Goal: Use online tool/utility: Utilize a website feature to perform a specific function

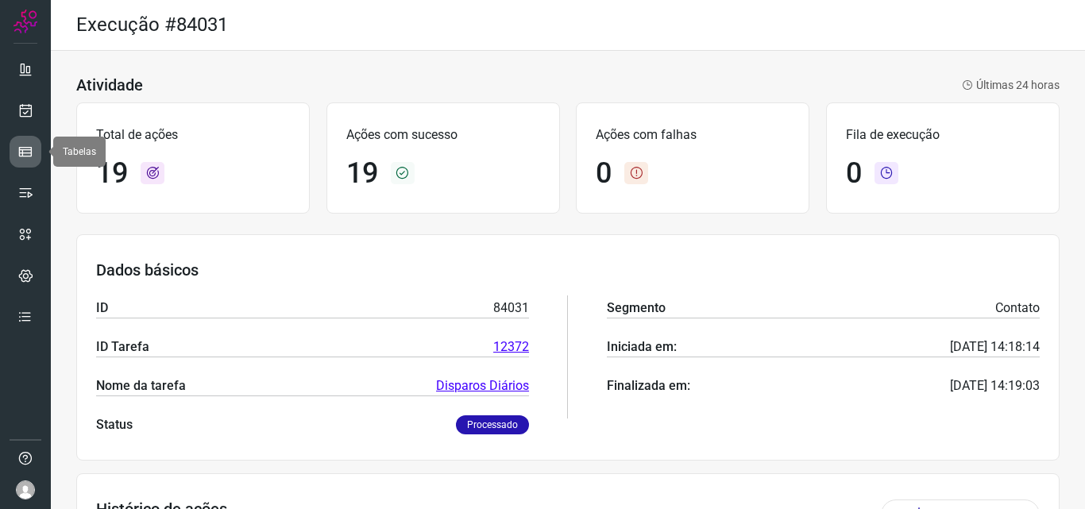
click at [21, 153] on icon at bounding box center [25, 152] width 16 height 16
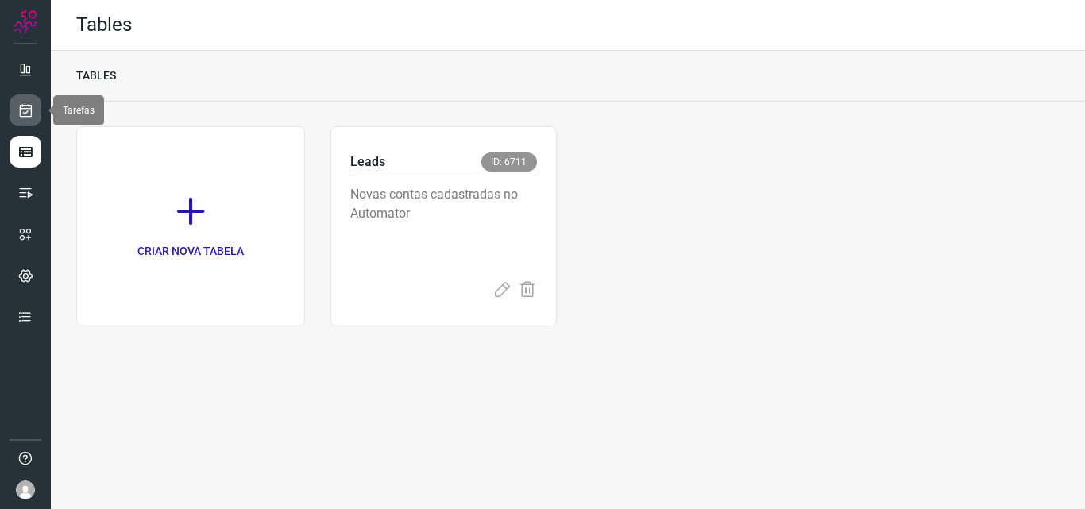
click at [21, 110] on icon at bounding box center [25, 110] width 17 height 16
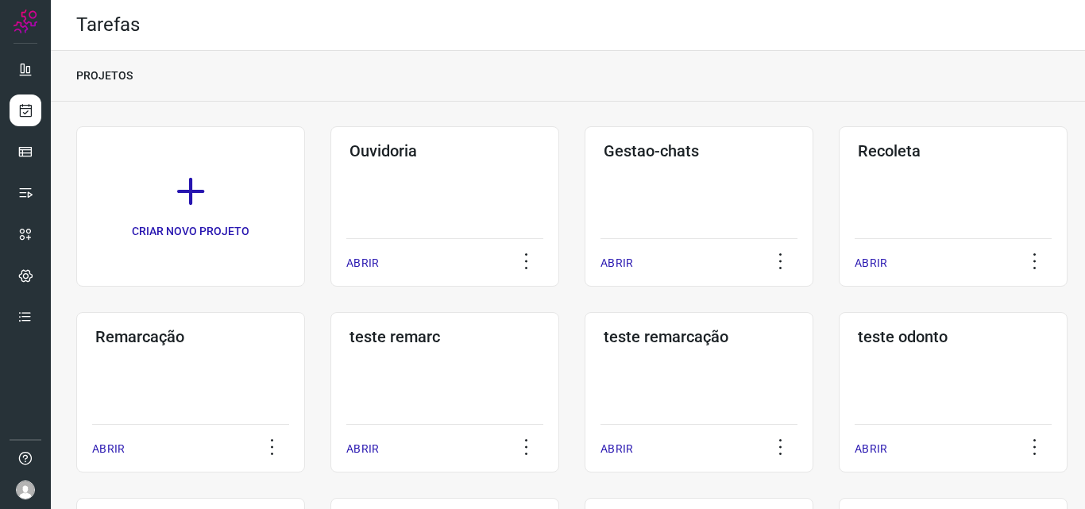
click at [218, 362] on div "Remarcação ABRIR" at bounding box center [190, 392] width 229 height 160
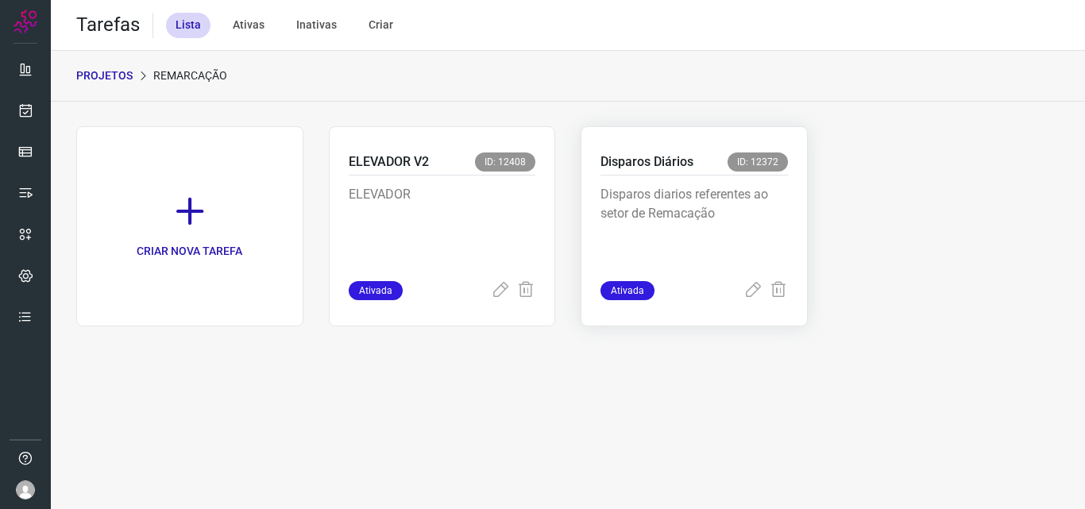
click at [714, 173] on div "Disparos Diários ID: 12372" at bounding box center [695, 164] width 188 height 23
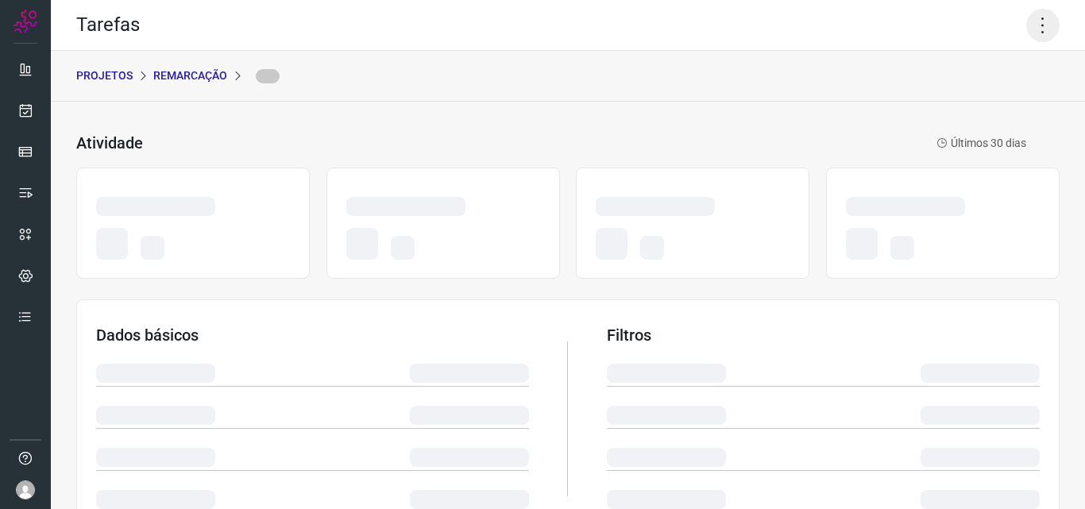
click at [1027, 15] on icon at bounding box center [1043, 25] width 33 height 33
click at [1028, 25] on icon at bounding box center [1043, 25] width 33 height 33
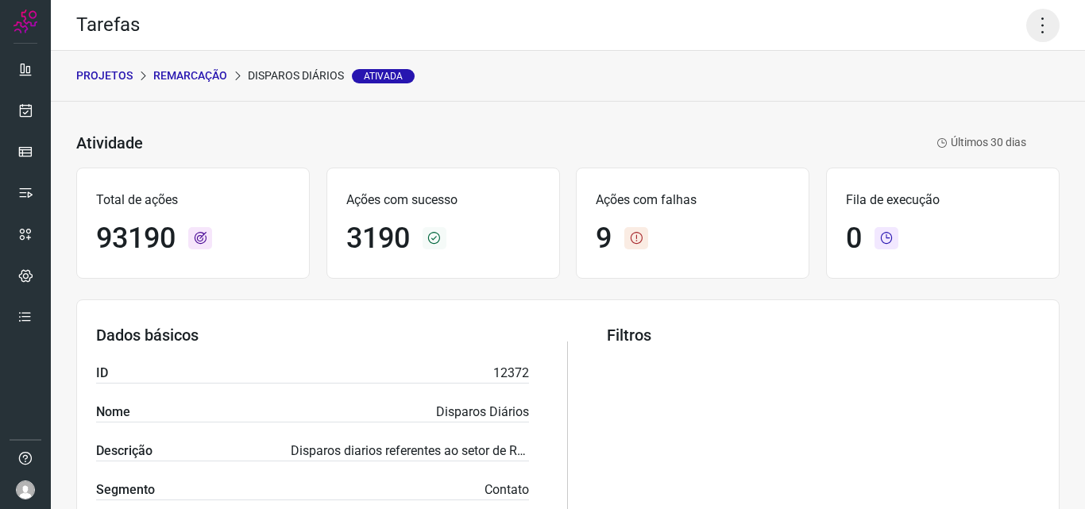
click at [1030, 25] on icon at bounding box center [1043, 25] width 33 height 33
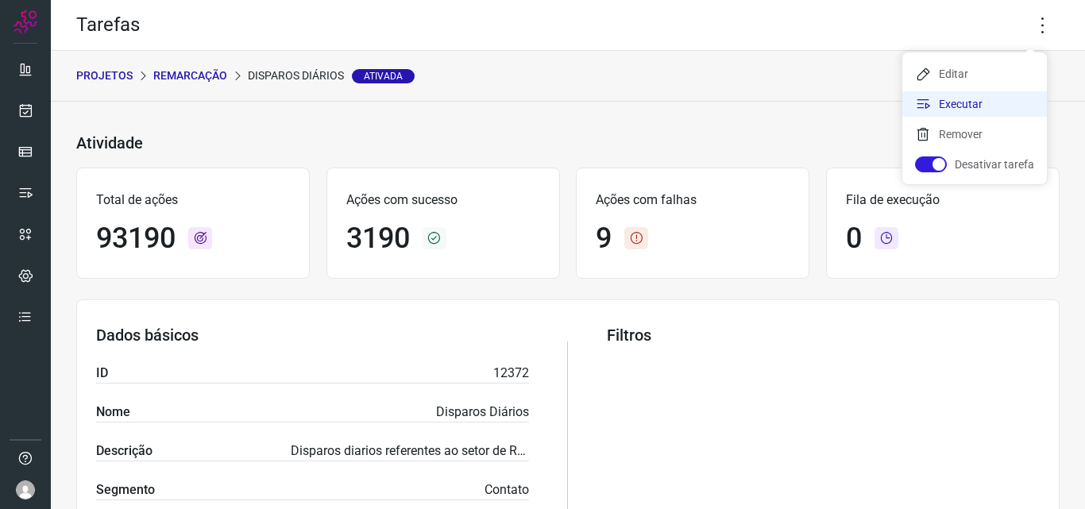
click at [982, 99] on li "Executar" at bounding box center [975, 103] width 145 height 25
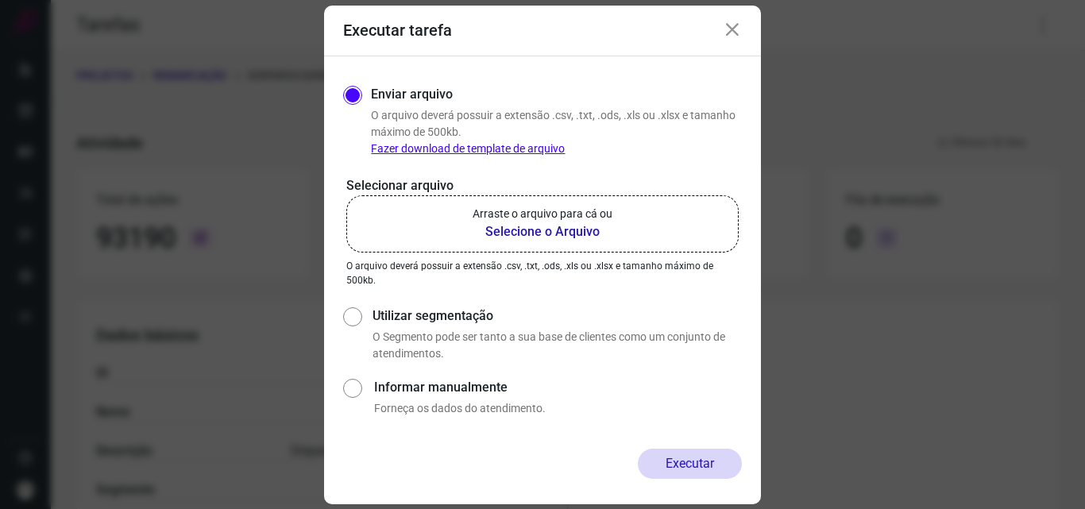
click at [607, 218] on p "Arraste o arquivo para cá ou" at bounding box center [543, 214] width 140 height 17
click at [0, 0] on input "Arraste o arquivo para cá ou Selecione o Arquivo" at bounding box center [0, 0] width 0 height 0
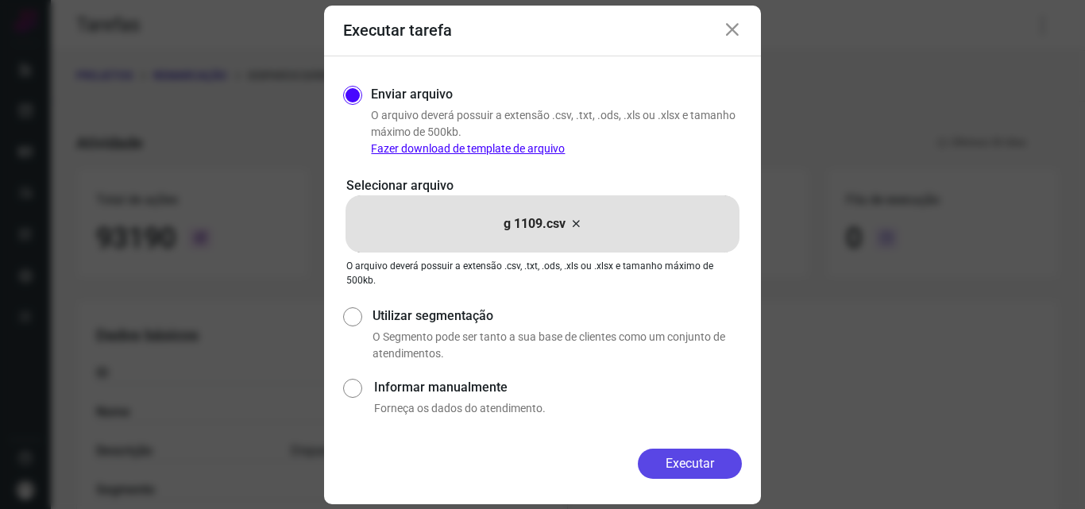
click at [671, 465] on button "Executar" at bounding box center [690, 464] width 104 height 30
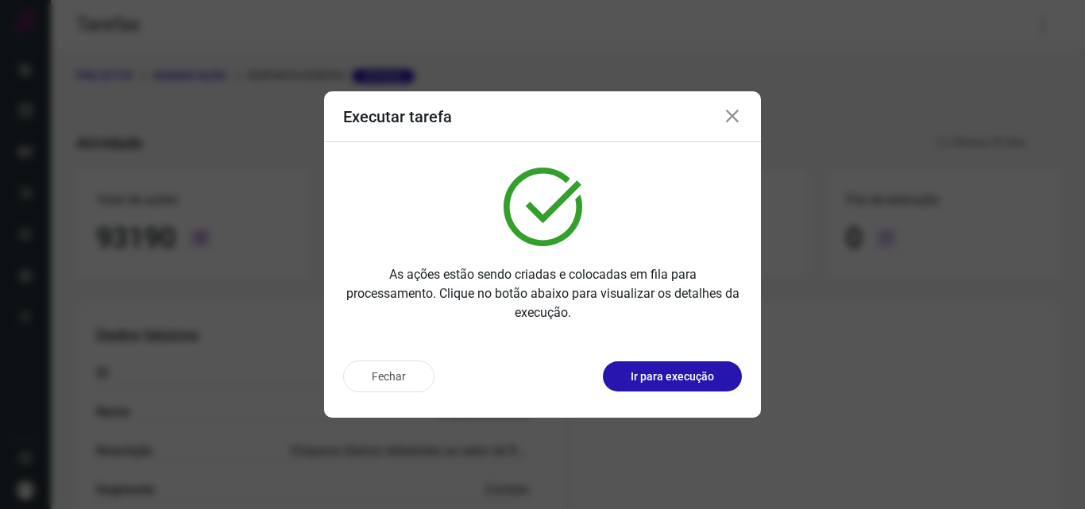
click at [704, 384] on p "Ir para execução" at bounding box center [672, 377] width 83 height 17
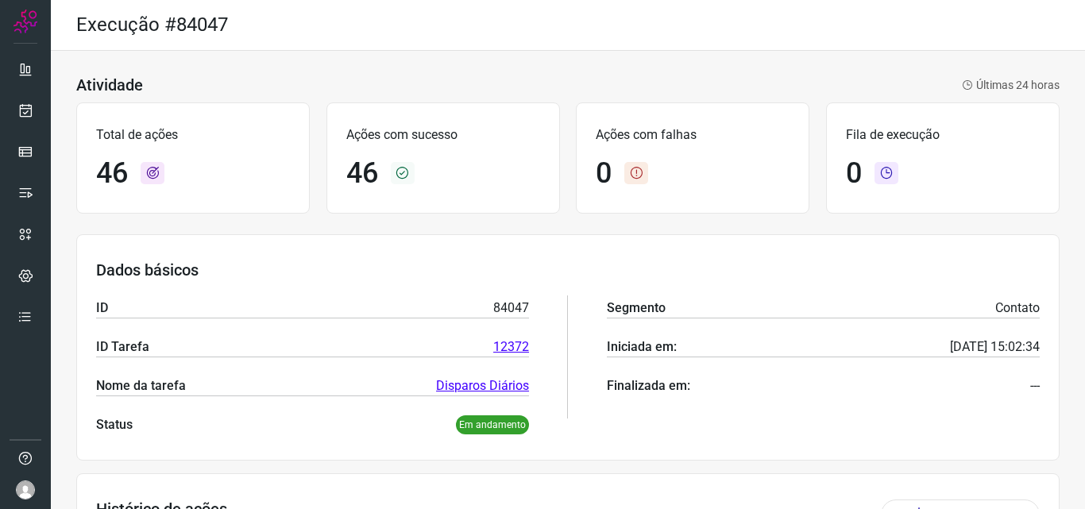
click at [766, 85] on div "Atividade Últimas 24 horas" at bounding box center [568, 84] width 984 height 19
click at [21, 107] on icon at bounding box center [25, 110] width 17 height 16
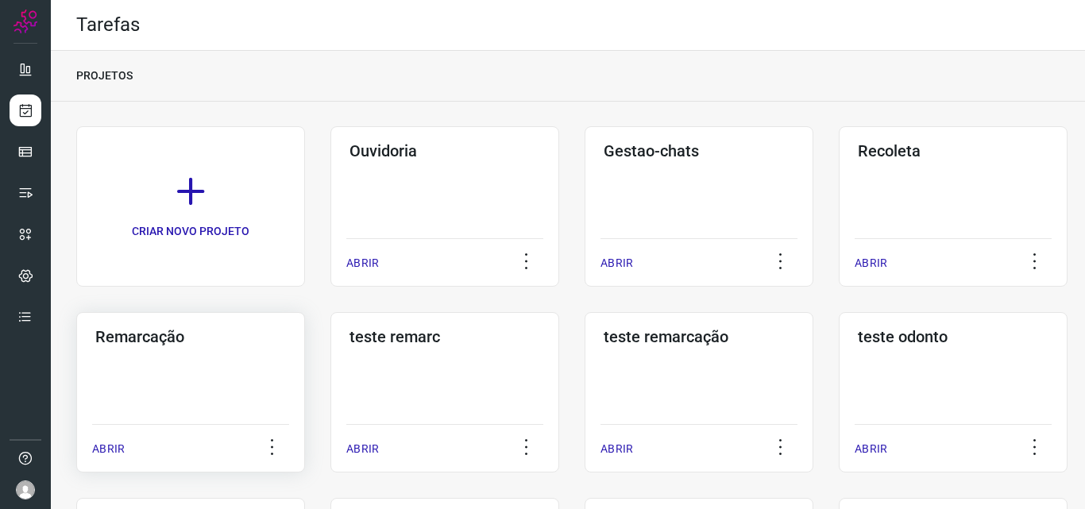
click at [276, 369] on div "Remarcação ABRIR" at bounding box center [190, 392] width 229 height 160
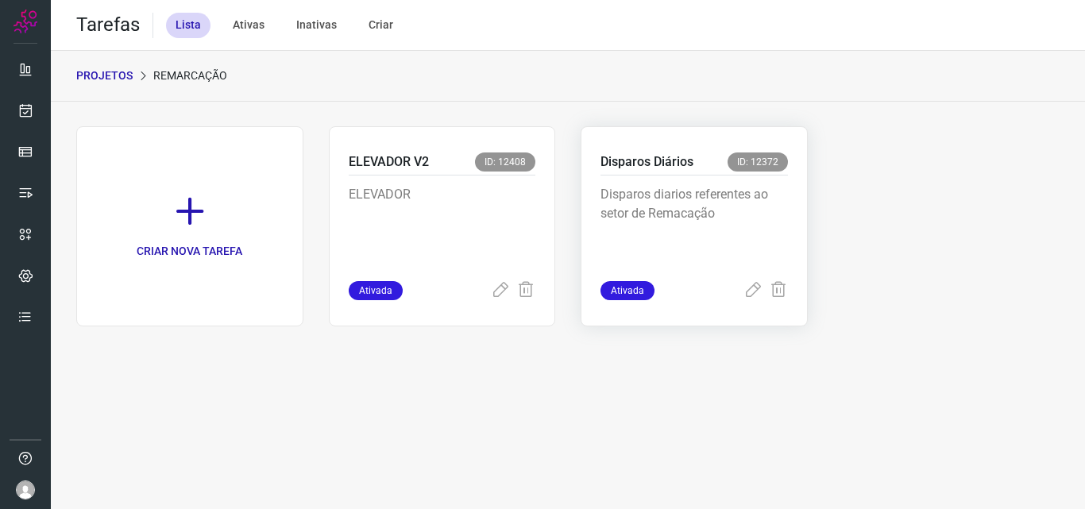
click at [651, 222] on p "Disparos diarios referentes ao setor de Remacação" at bounding box center [695, 224] width 188 height 79
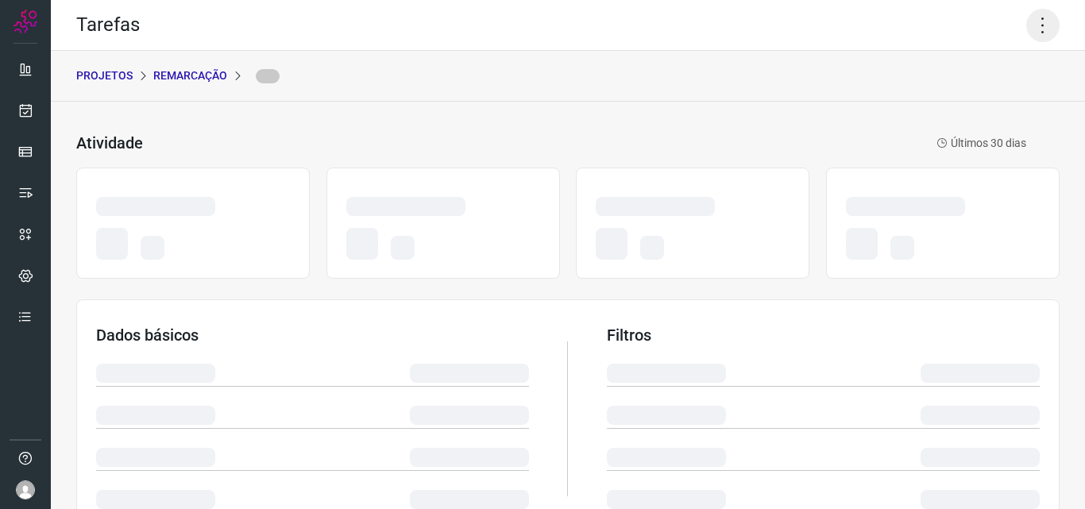
click at [1032, 24] on icon at bounding box center [1043, 25] width 33 height 33
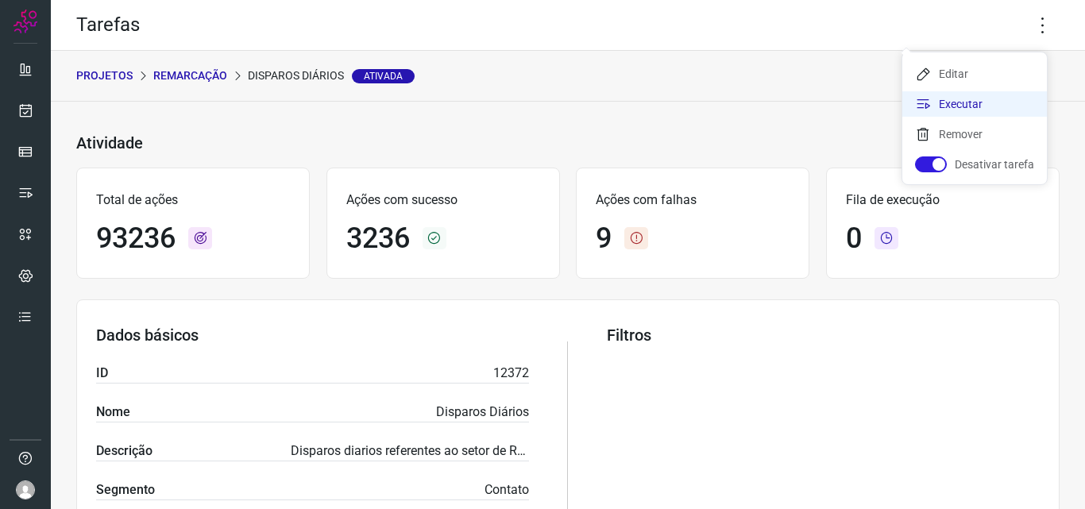
click at [980, 103] on li "Executar" at bounding box center [975, 103] width 145 height 25
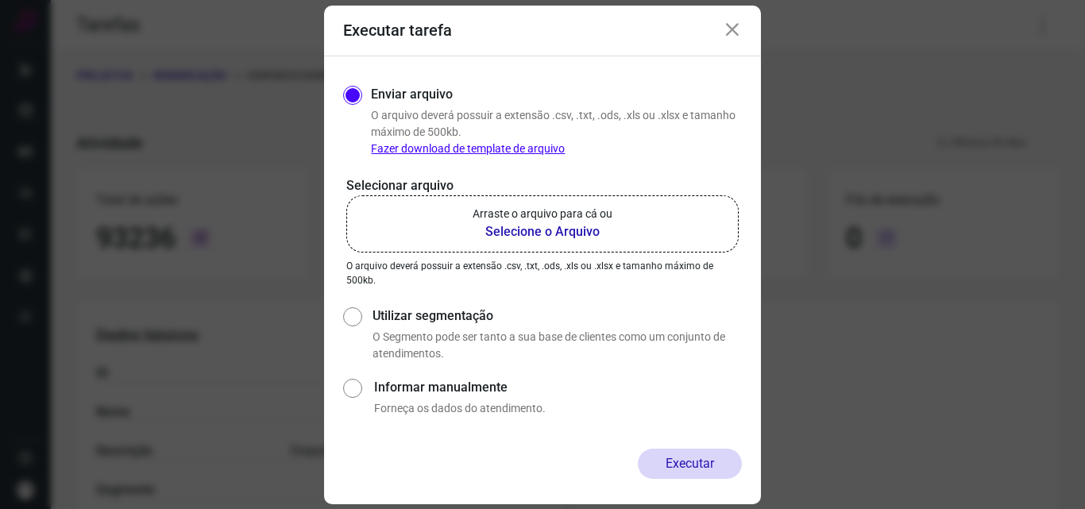
click at [636, 221] on label "Arraste o arquivo para cá ou Selecione o Arquivo" at bounding box center [542, 223] width 392 height 57
click at [0, 0] on input "Arraste o arquivo para cá ou Selecione o Arquivo" at bounding box center [0, 0] width 0 height 0
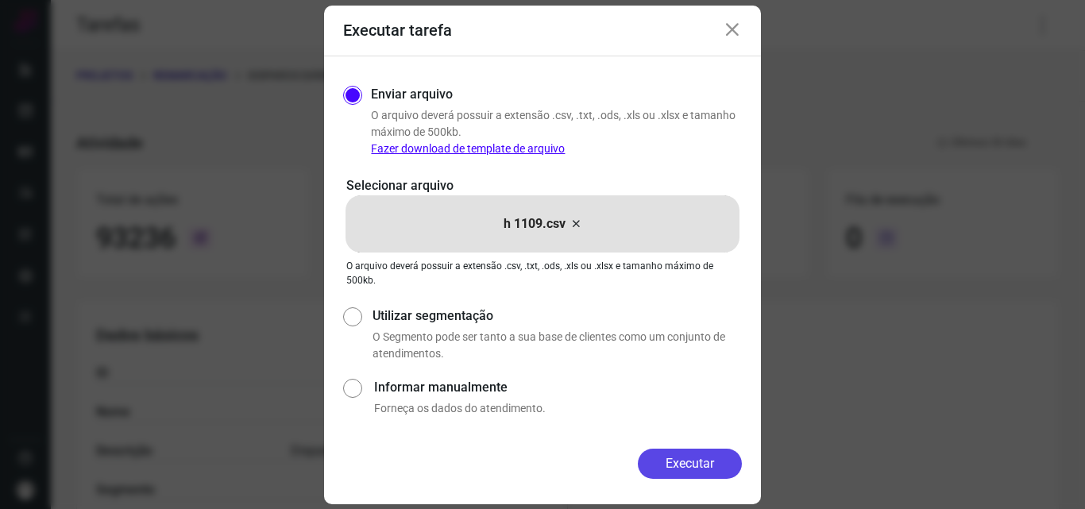
click at [665, 458] on button "Executar" at bounding box center [690, 464] width 104 height 30
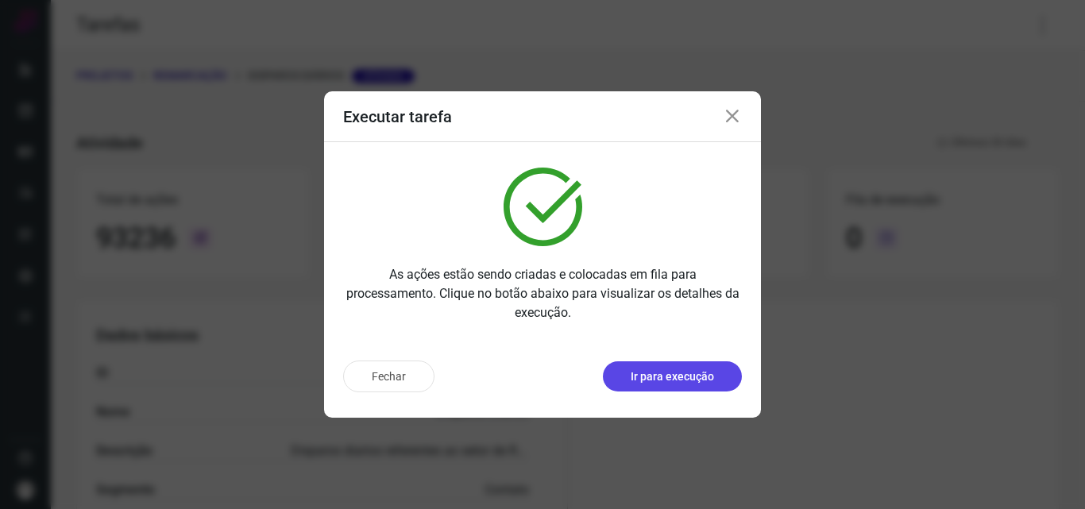
click at [679, 373] on p "Ir para execução" at bounding box center [672, 377] width 83 height 17
